Goal: Transaction & Acquisition: Purchase product/service

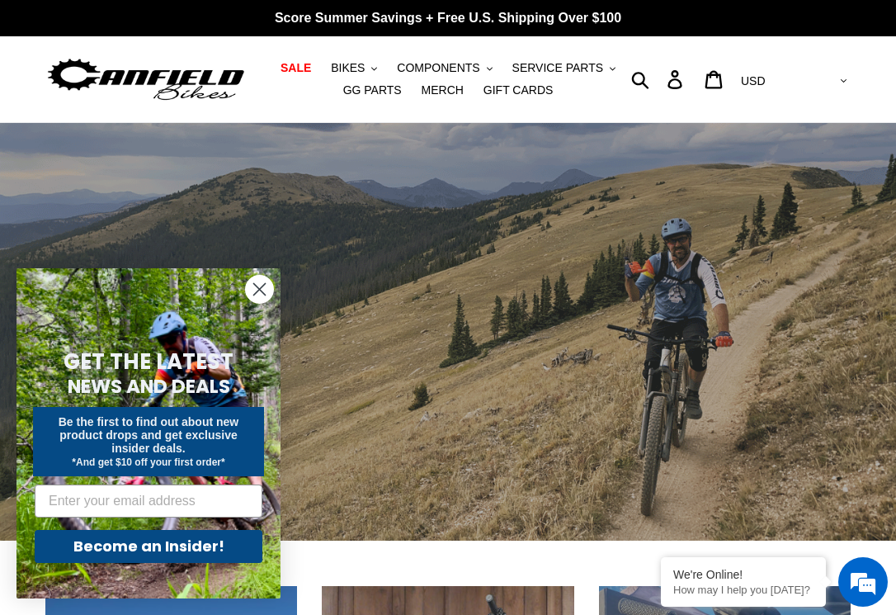
click at [269, 291] on circle "Close dialog" at bounding box center [259, 289] width 27 height 27
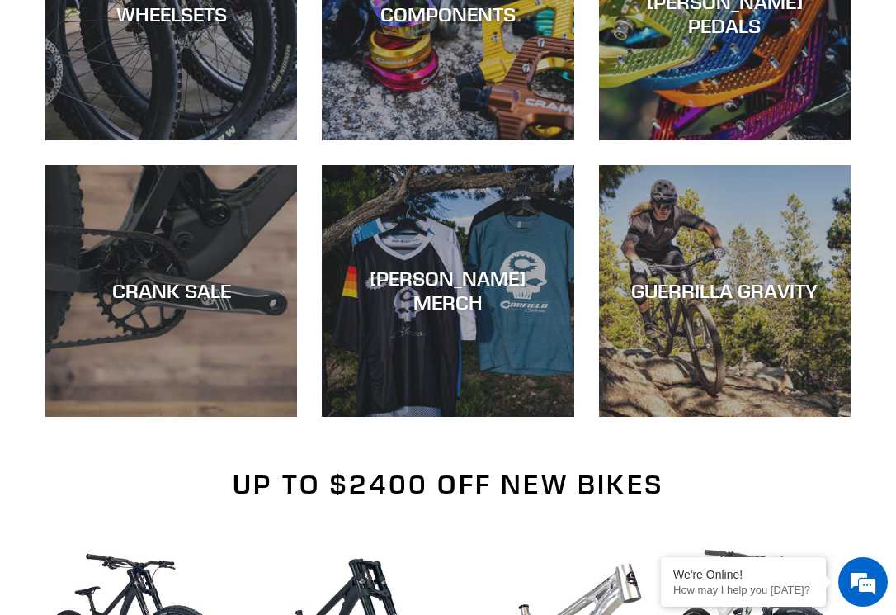
scroll to position [937, 0]
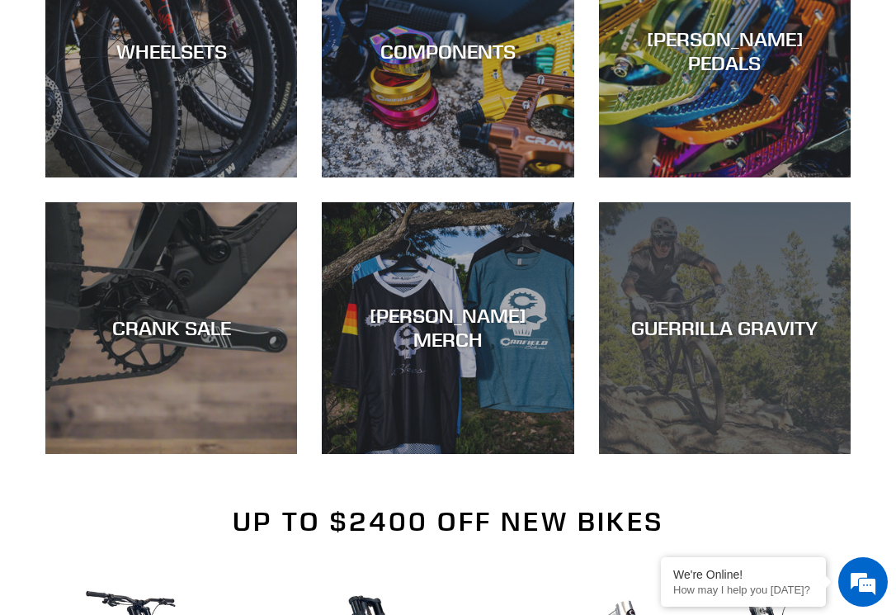
click at [695, 454] on div "GUERRILLA GRAVITY" at bounding box center [725, 454] width 252 height 0
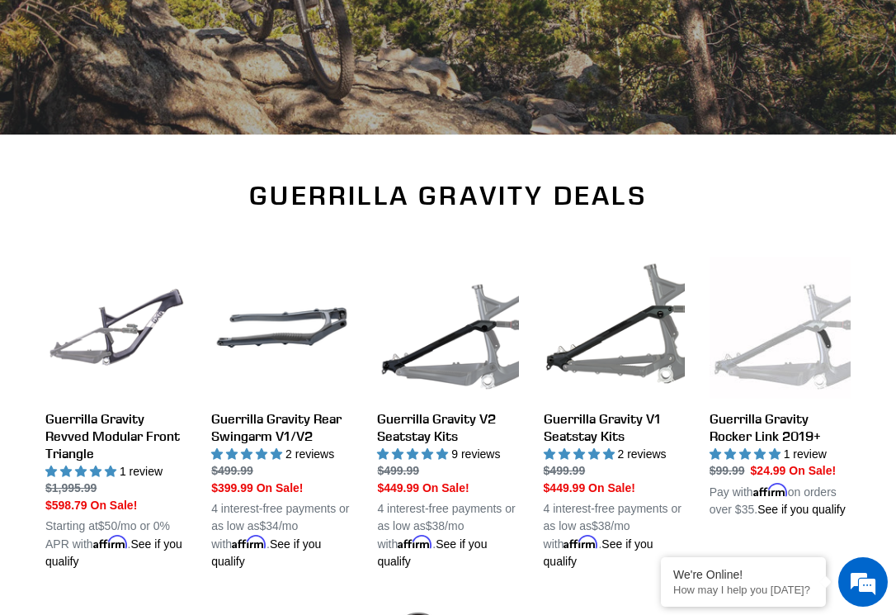
scroll to position [479, 0]
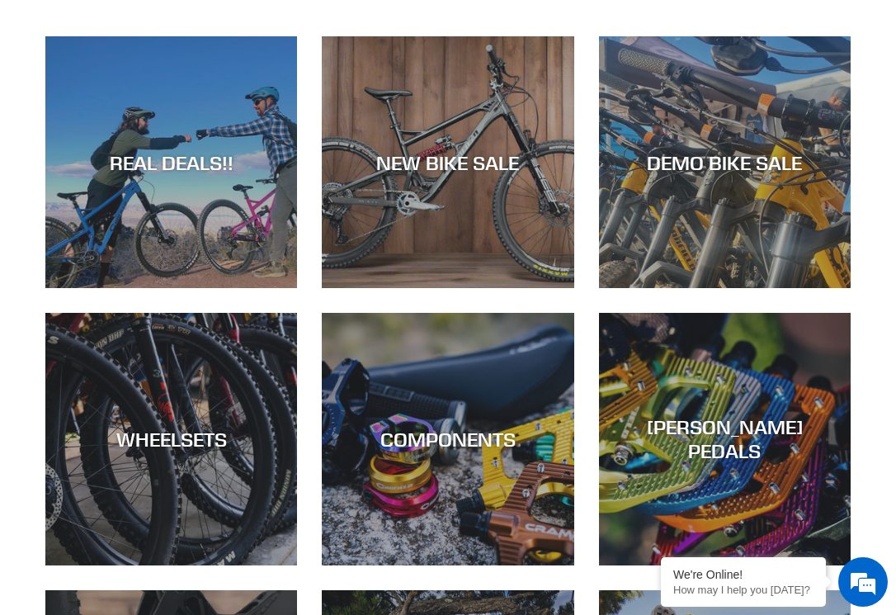
scroll to position [505, 0]
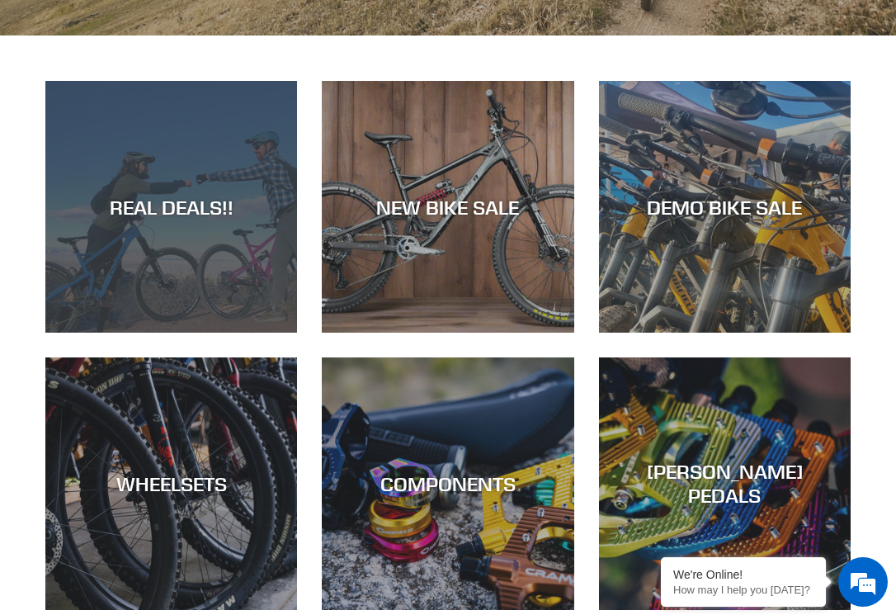
click at [222, 207] on div "REAL DEALS!!" at bounding box center [171, 207] width 252 height 24
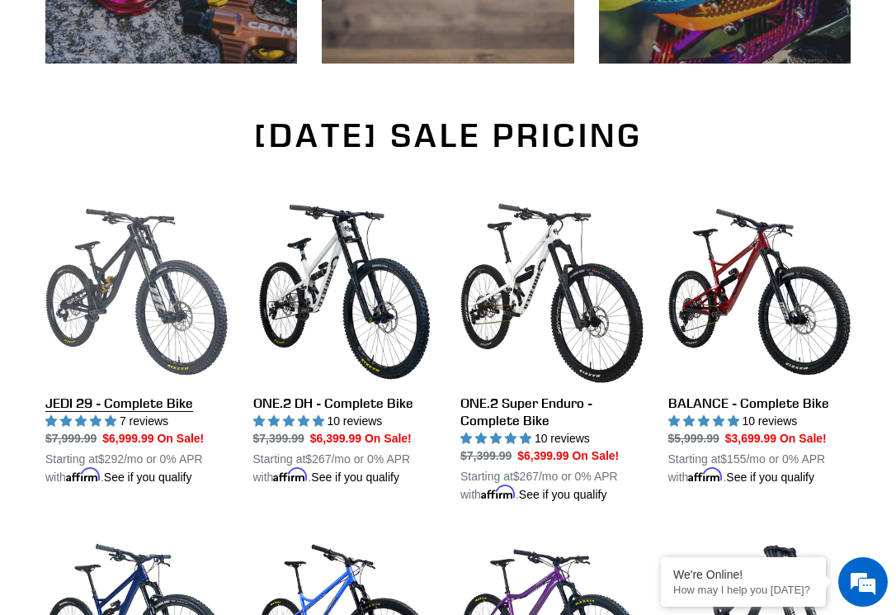
click at [94, 406] on link "JEDI 29 - Complete Bike" at bounding box center [136, 342] width 183 height 285
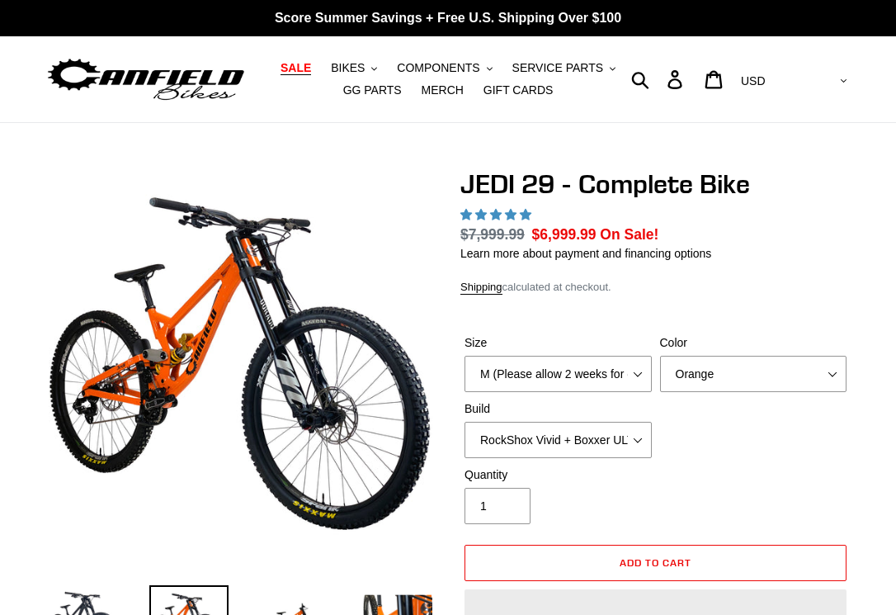
select select "highest-rating"
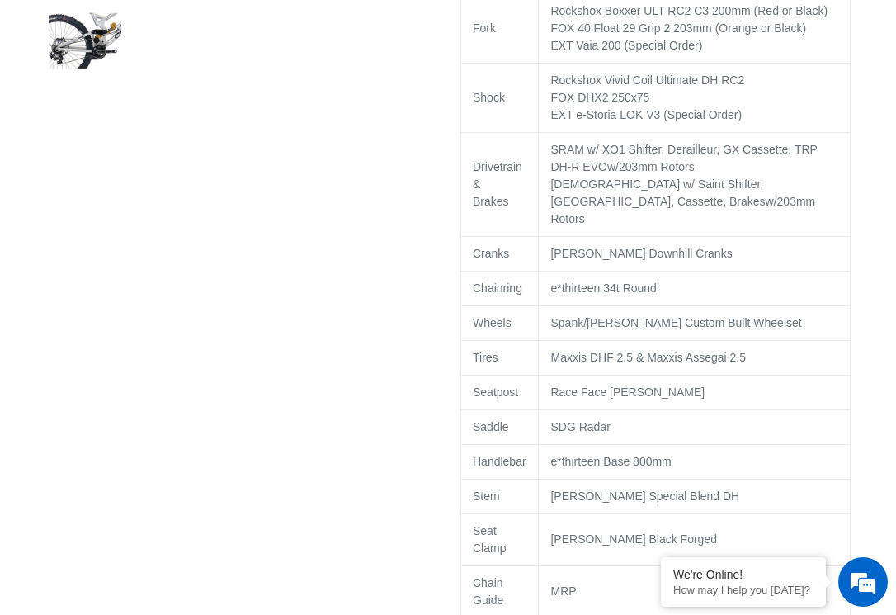
scroll to position [927, 0]
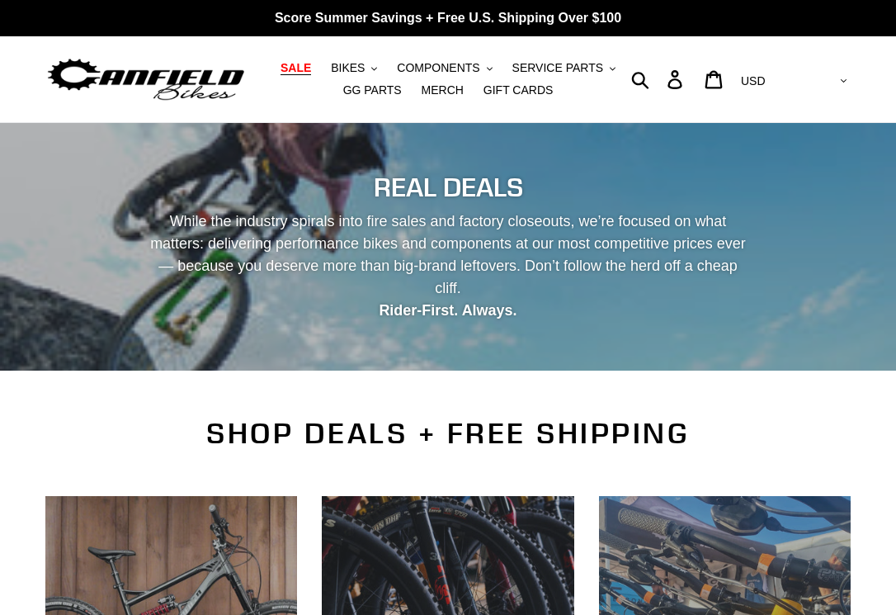
scroll to position [961, 0]
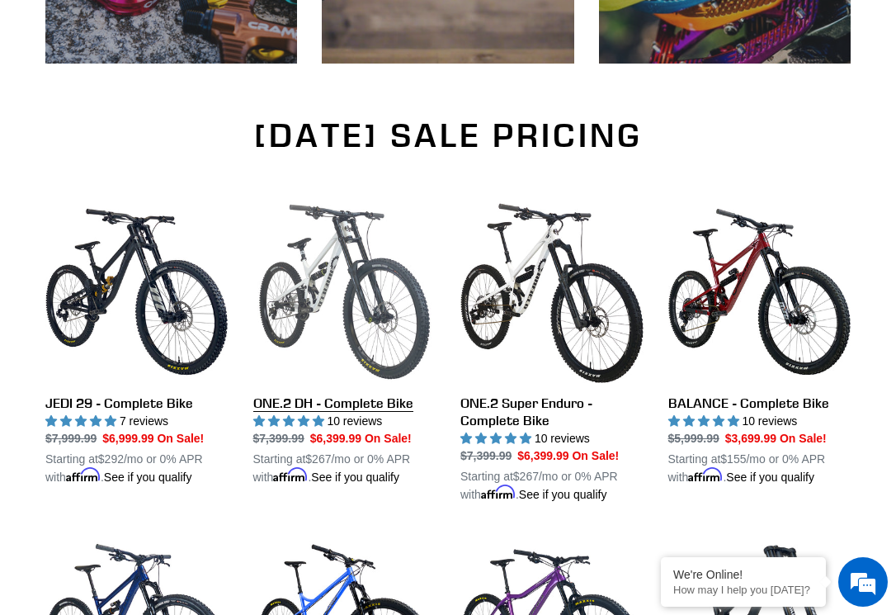
click at [364, 403] on link "ONE.2 DH - Complete Bike" at bounding box center [344, 342] width 183 height 285
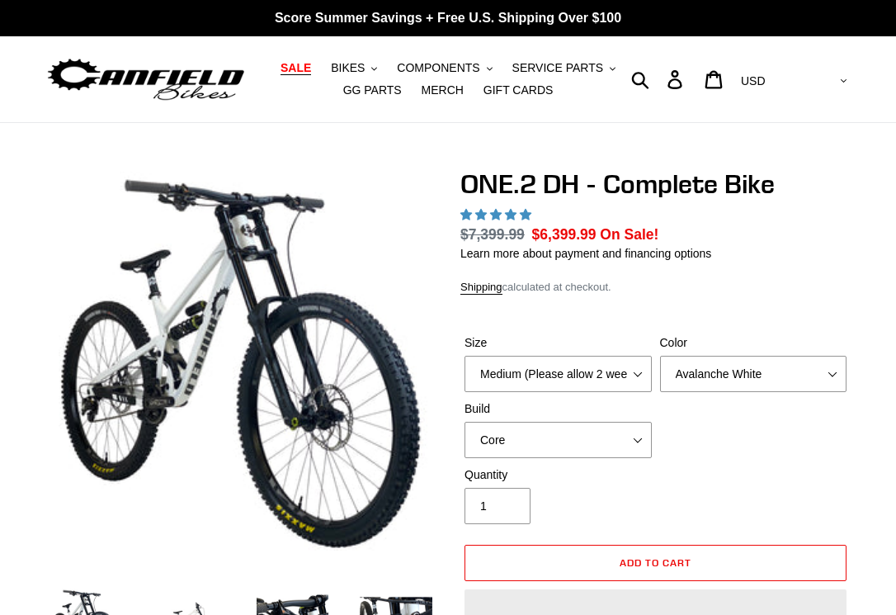
select select "highest-rating"
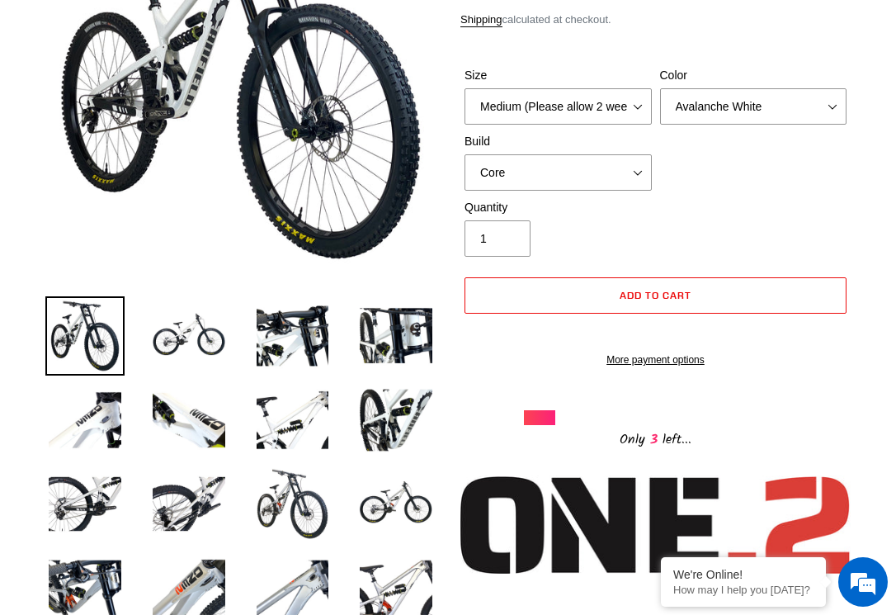
scroll to position [265, 0]
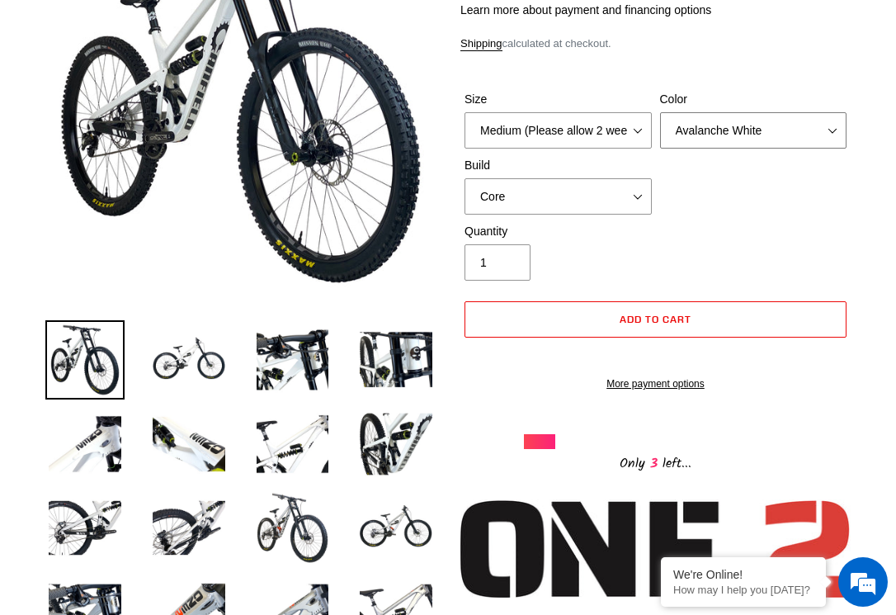
click at [816, 131] on select "Avalanche White Bentonite Grey" at bounding box center [753, 130] width 187 height 36
select select "Bentonite Grey"
click at [660, 112] on select "Avalanche White Bentonite Grey" at bounding box center [753, 130] width 187 height 36
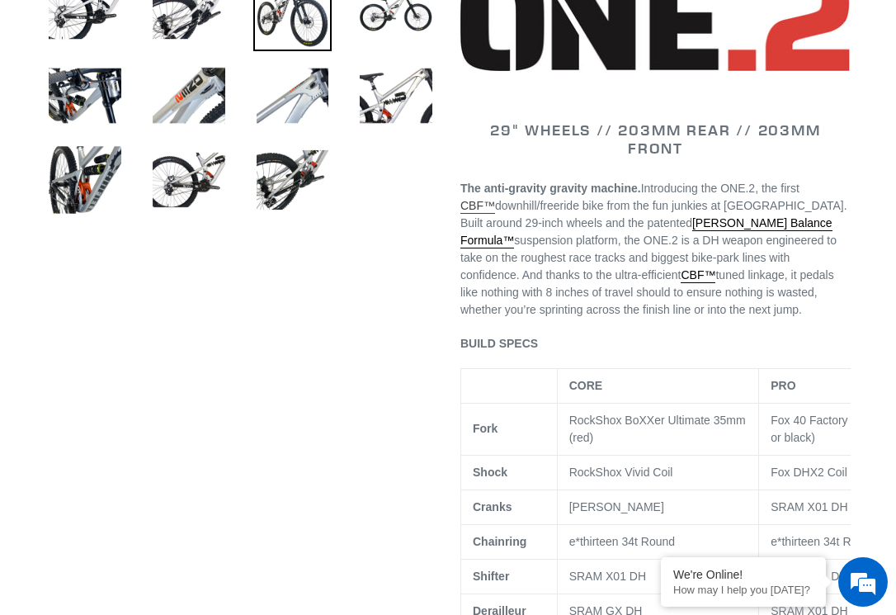
click at [473, 205] on link "CBF™" at bounding box center [477, 206] width 35 height 15
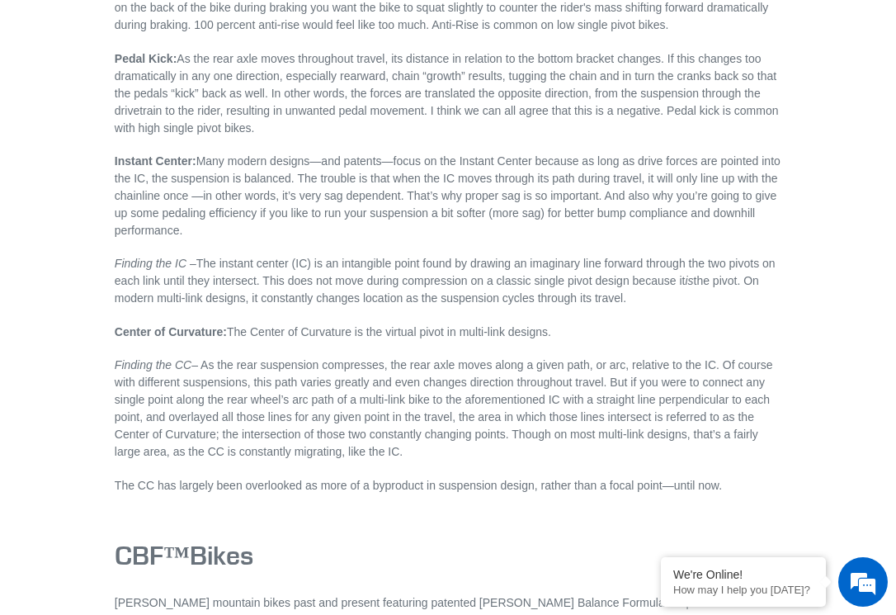
scroll to position [4807, 0]
